Goal: Find specific page/section: Find specific page/section

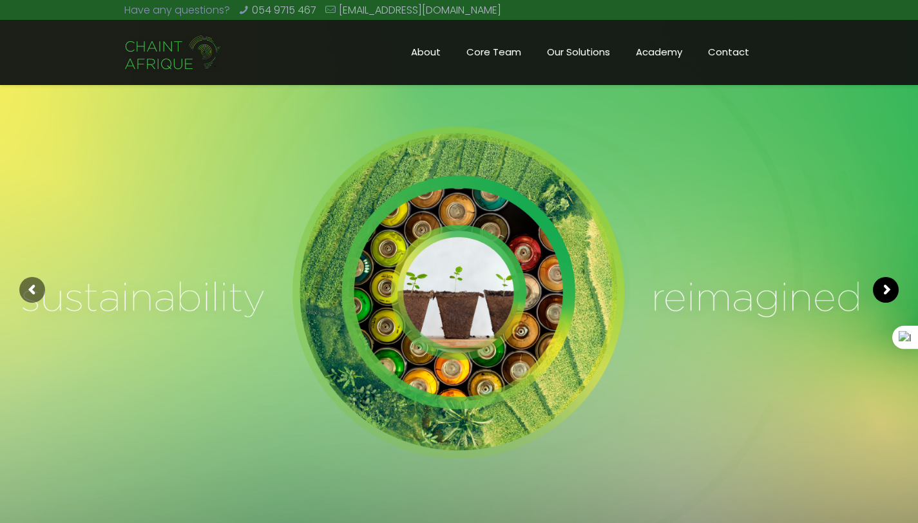
click at [885, 299] on rs-arrow at bounding box center [886, 290] width 26 height 26
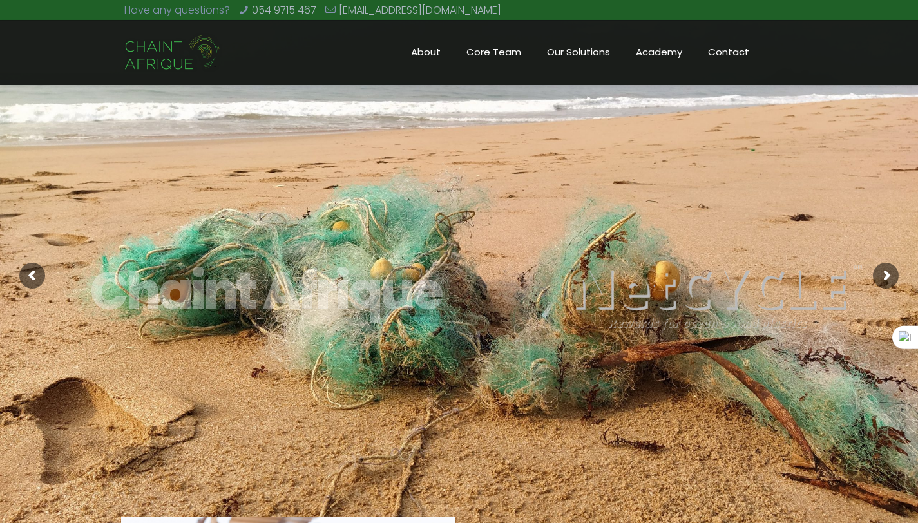
scroll to position [78, 0]
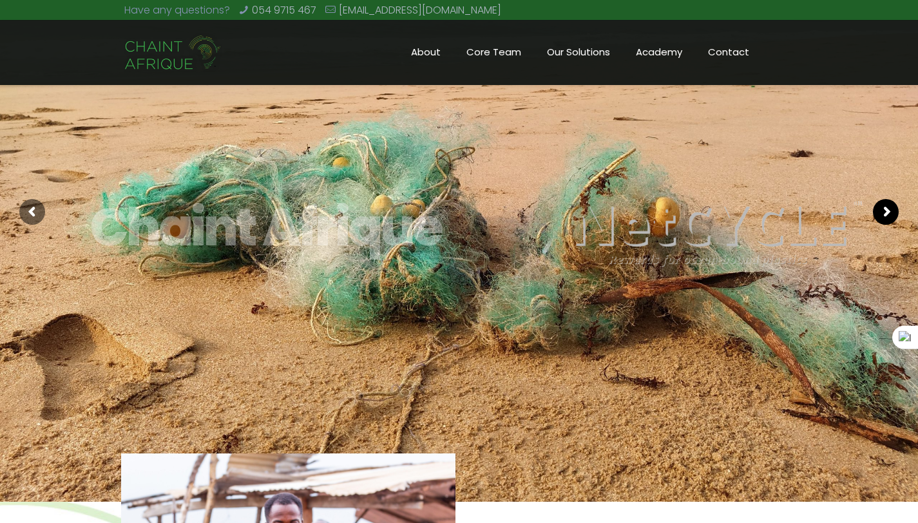
click at [886, 209] on rs-arrow at bounding box center [886, 212] width 26 height 26
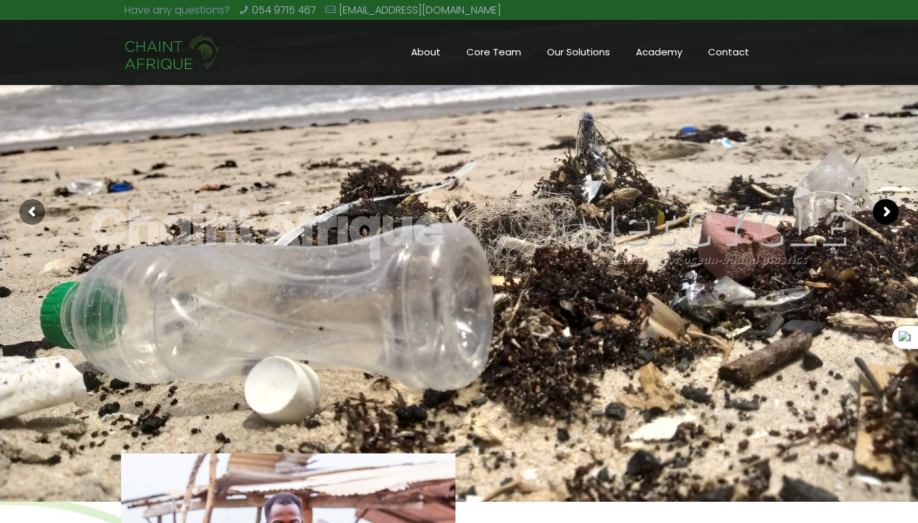
click at [878, 217] on rs-arrow at bounding box center [886, 212] width 26 height 26
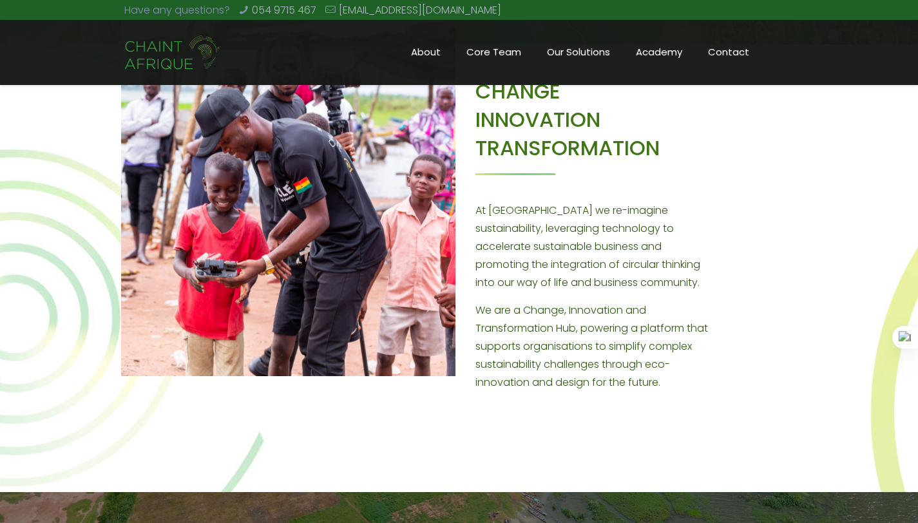
scroll to position [0, 0]
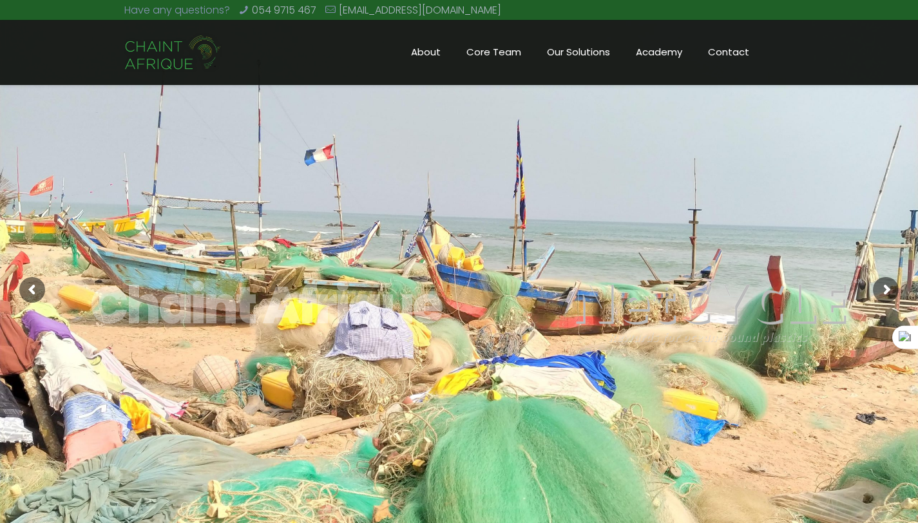
click at [512, 54] on span "Core Team" at bounding box center [494, 52] width 81 height 19
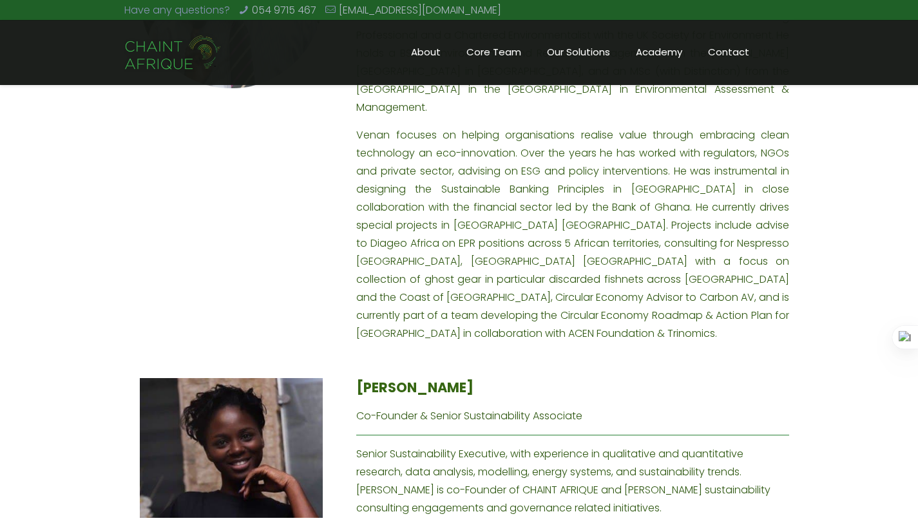
scroll to position [1409, 0]
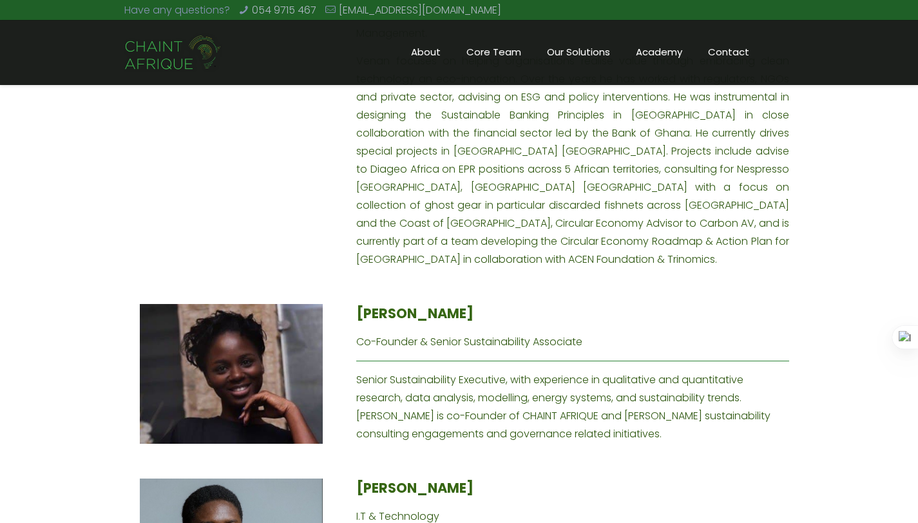
drag, startPoint x: 356, startPoint y: 276, endPoint x: 491, endPoint y: 271, distance: 135.4
click at [491, 304] on div "[PERSON_NAME] Co-Founder & Senior Sustainability Associate Senior Sustainabilit…" at bounding box center [573, 391] width 456 height 175
click at [509, 372] on p "Senior Sustainability Executive, with experience in qualitative and quantitativ…" at bounding box center [572, 407] width 433 height 72
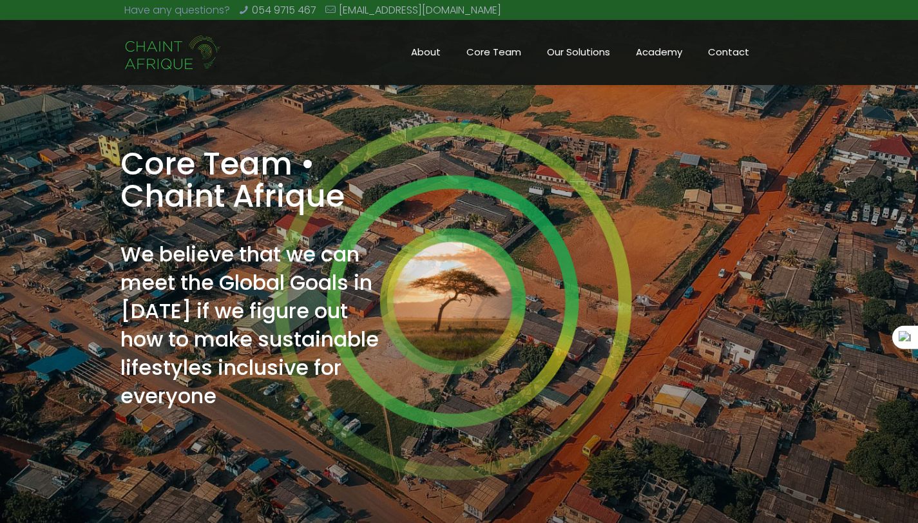
scroll to position [0, 0]
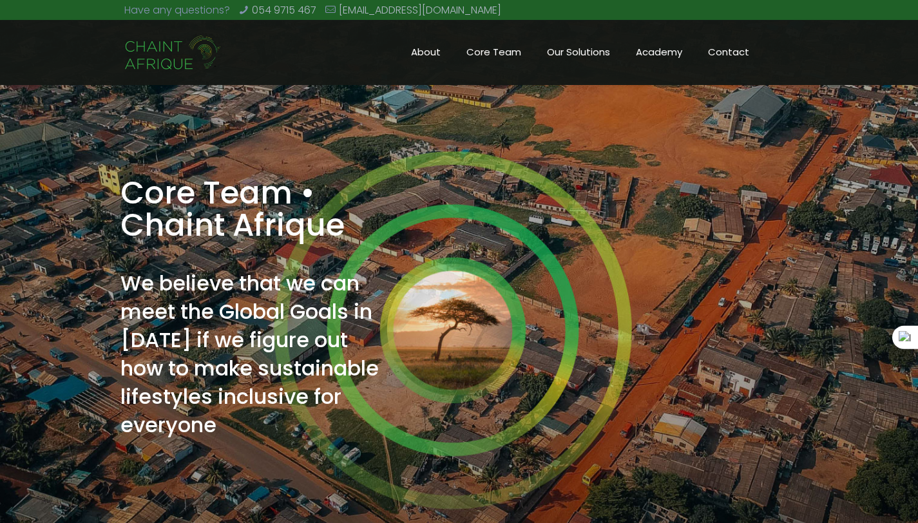
click at [751, 173] on div "Core Team • Chaint Afrique We believe that we can meet the Global Goals in [DAT…" at bounding box center [459, 326] width 918 height 652
